Goal: Task Accomplishment & Management: Use online tool/utility

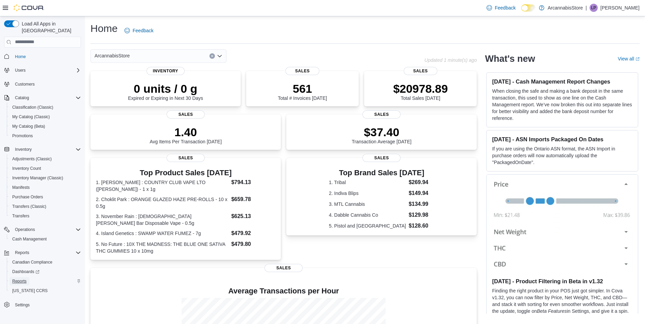
click at [19, 279] on span "Reports" at bounding box center [19, 281] width 14 height 5
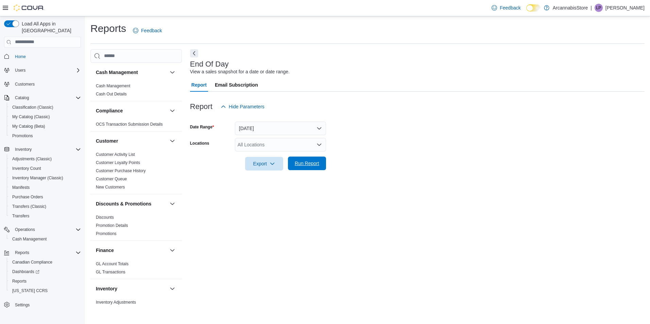
click at [313, 170] on span "Run Report" at bounding box center [307, 164] width 30 height 14
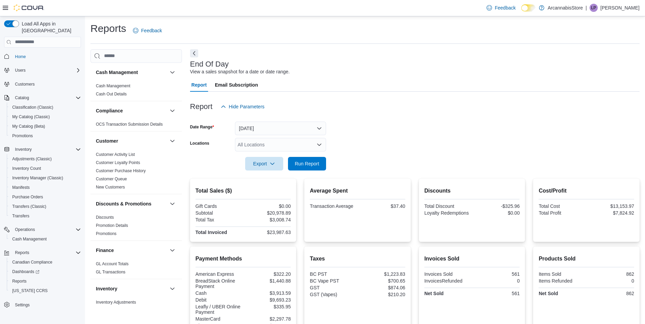
click at [314, 178] on div "Report Hide Parameters Date Range [DATE] Locations All Locations Export Run Rep…" at bounding box center [414, 330] width 449 height 477
drag, startPoint x: 314, startPoint y: 178, endPoint x: 312, endPoint y: 166, distance: 12.1
click at [312, 166] on span "Run Report" at bounding box center [307, 163] width 24 height 7
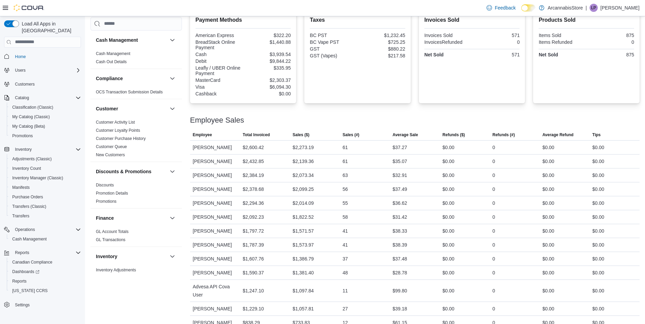
scroll to position [250, 0]
